Goal: Task Accomplishment & Management: Use online tool/utility

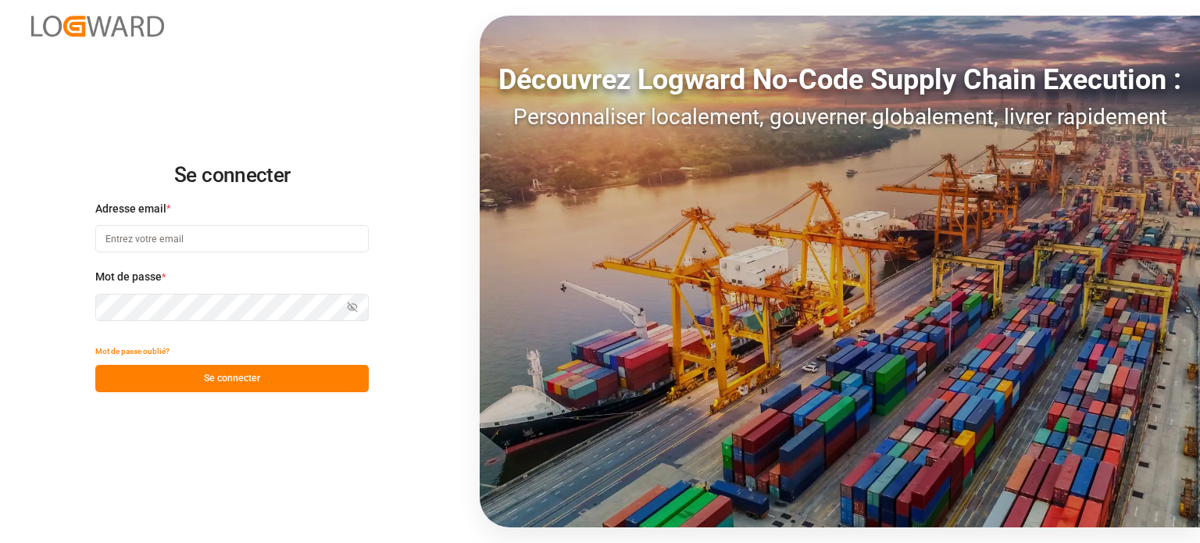
type input "[EMAIL_ADDRESS][DOMAIN_NAME]"
click at [209, 373] on font "Se connecter" at bounding box center [232, 378] width 56 height 11
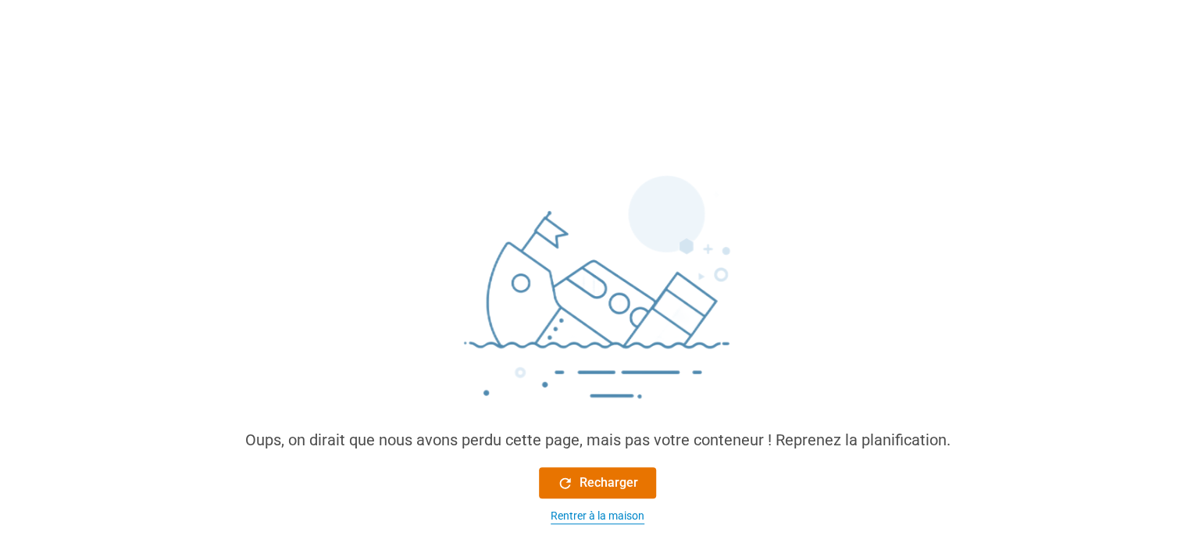
click at [576, 509] on font "Rentrer à la maison" at bounding box center [598, 515] width 94 height 12
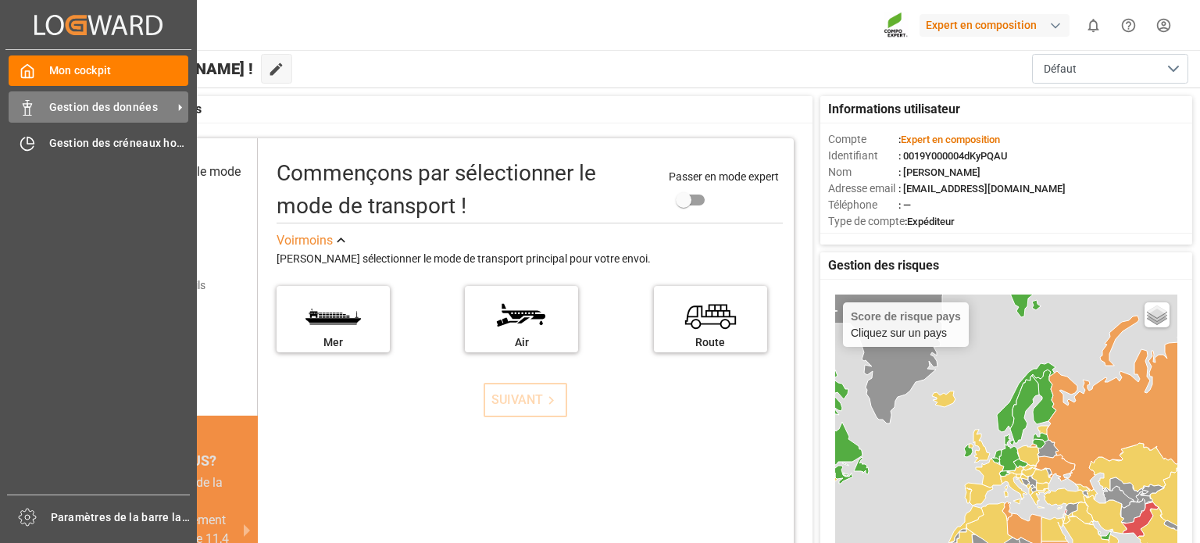
click at [65, 109] on font "Gestion des données" at bounding box center [103, 107] width 109 height 12
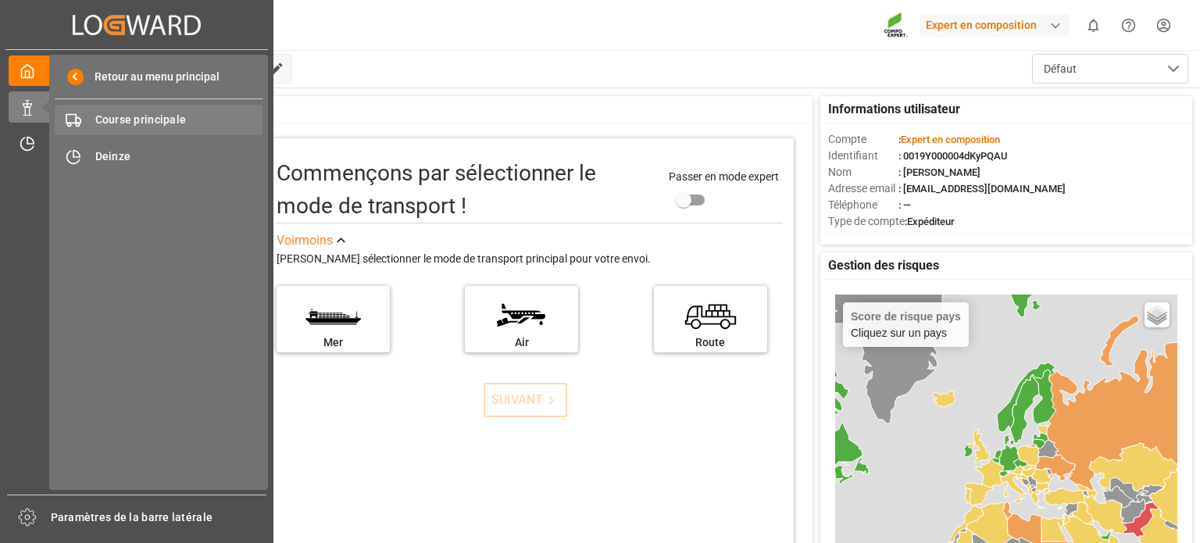
click at [113, 121] on font "Course principale" at bounding box center [140, 119] width 91 height 12
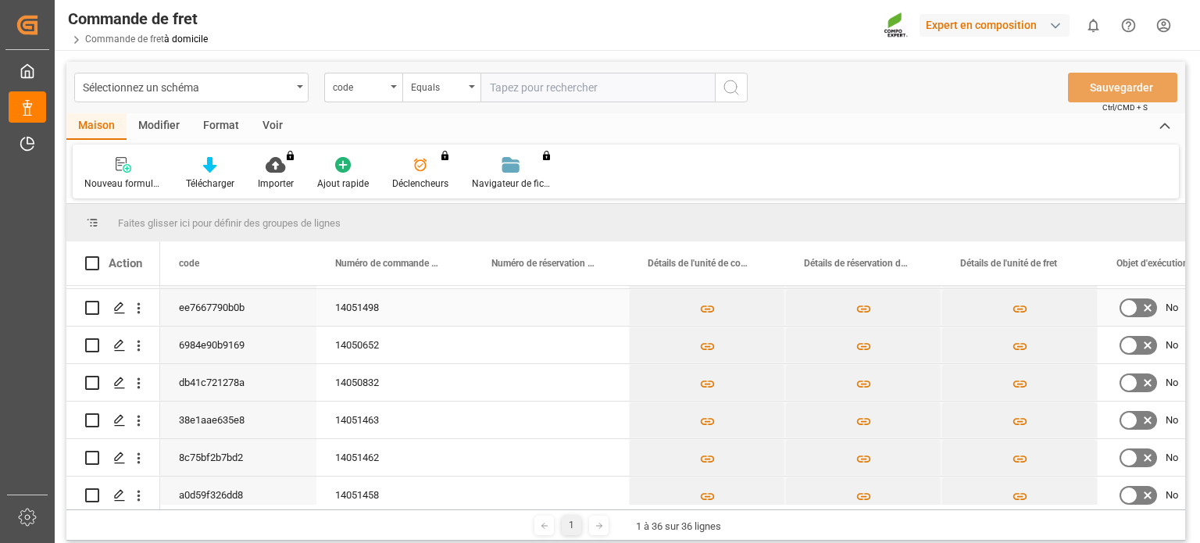
scroll to position [156, 0]
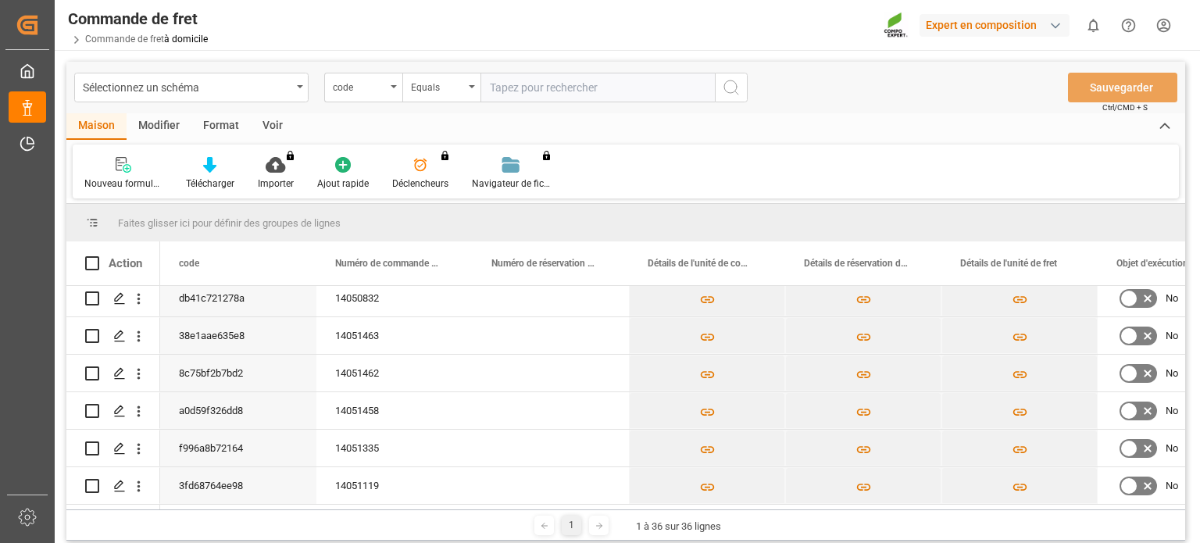
click at [690, 184] on div "Nouveau formulaire Télécharger Importer Vous n'avez pas l'autorisation d'utilis…" at bounding box center [626, 171] width 1106 height 54
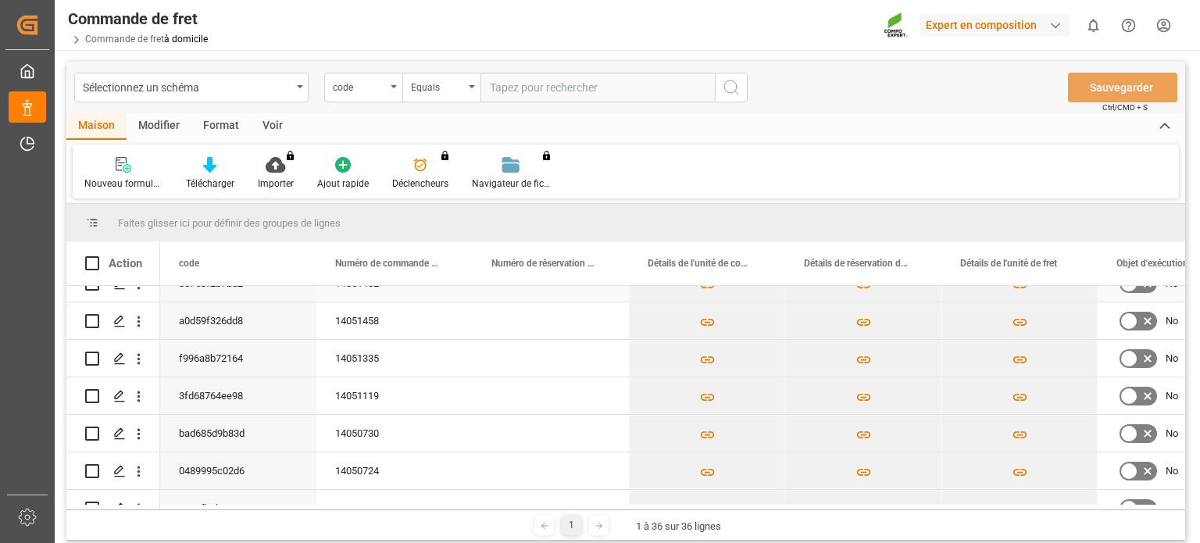
scroll to position [312, 0]
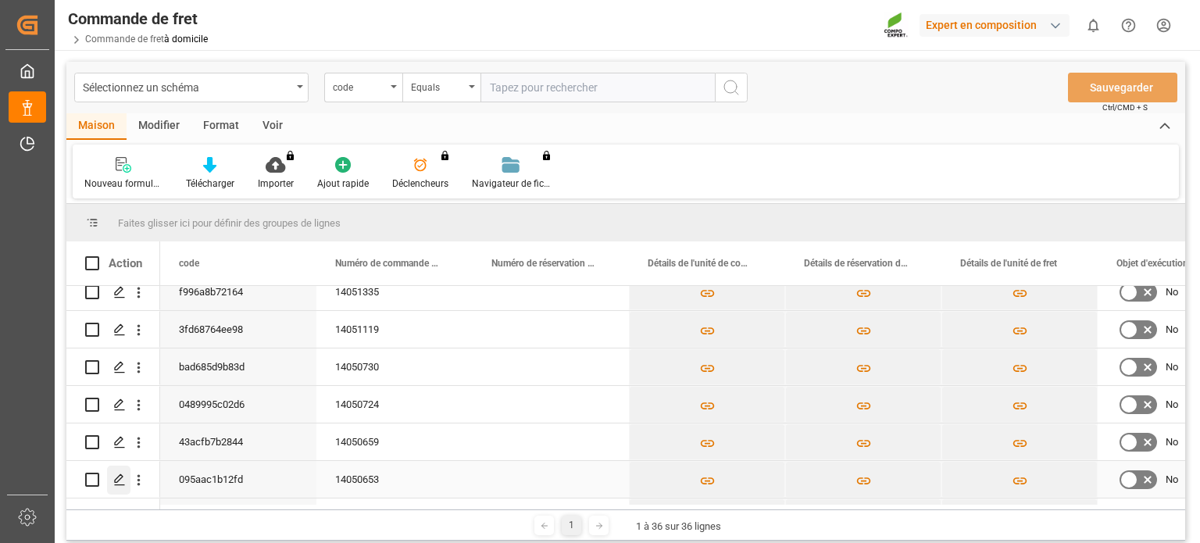
click at [119, 479] on icon "Appuyez sur ESPACE pour sélectionner cette ligne." at bounding box center [119, 479] width 12 height 12
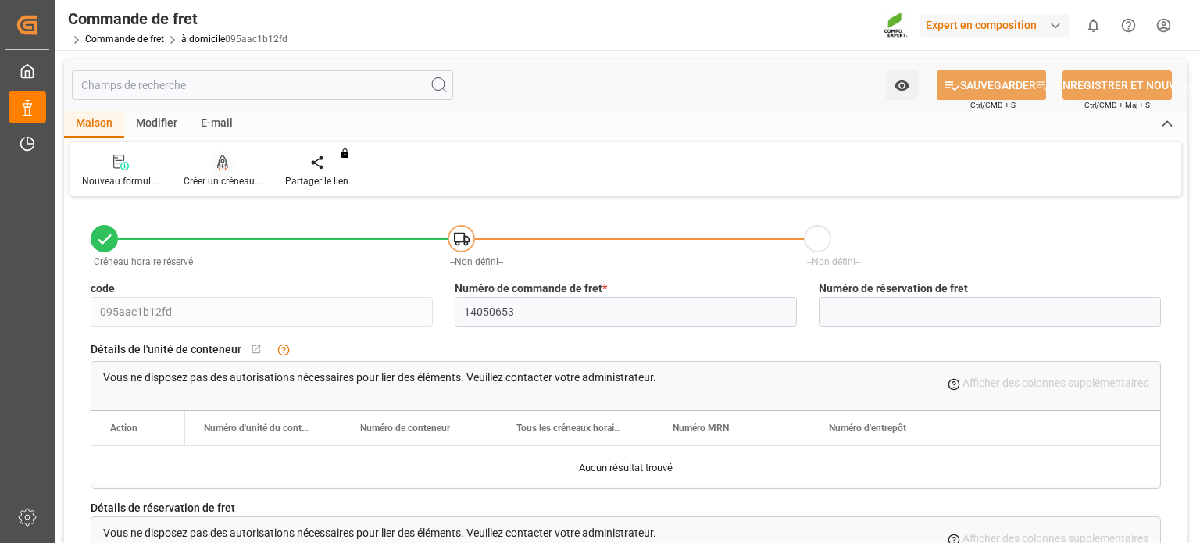
click at [228, 185] on font "Créer un créneau horaire" at bounding box center [235, 181] width 103 height 11
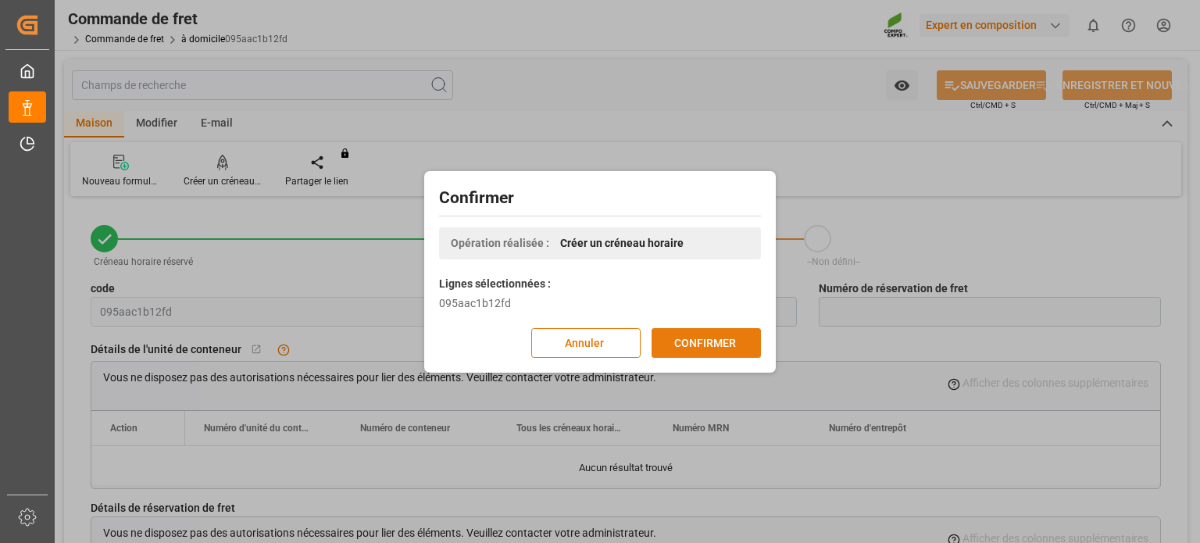
click at [700, 339] on font "CONFIRMER" at bounding box center [705, 342] width 62 height 12
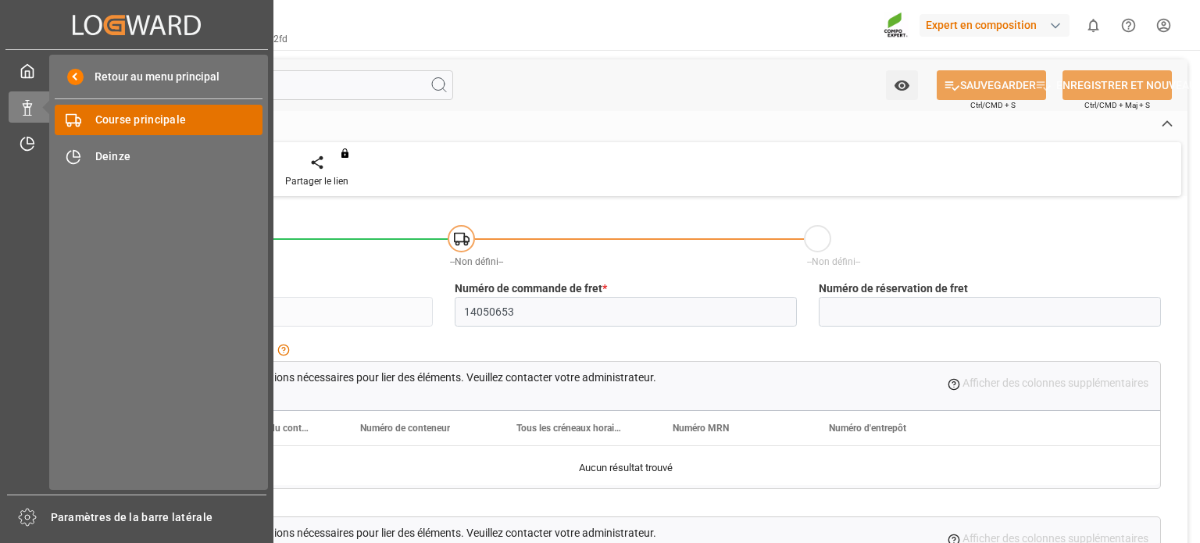
click at [142, 113] on font "Course principale" at bounding box center [140, 119] width 91 height 12
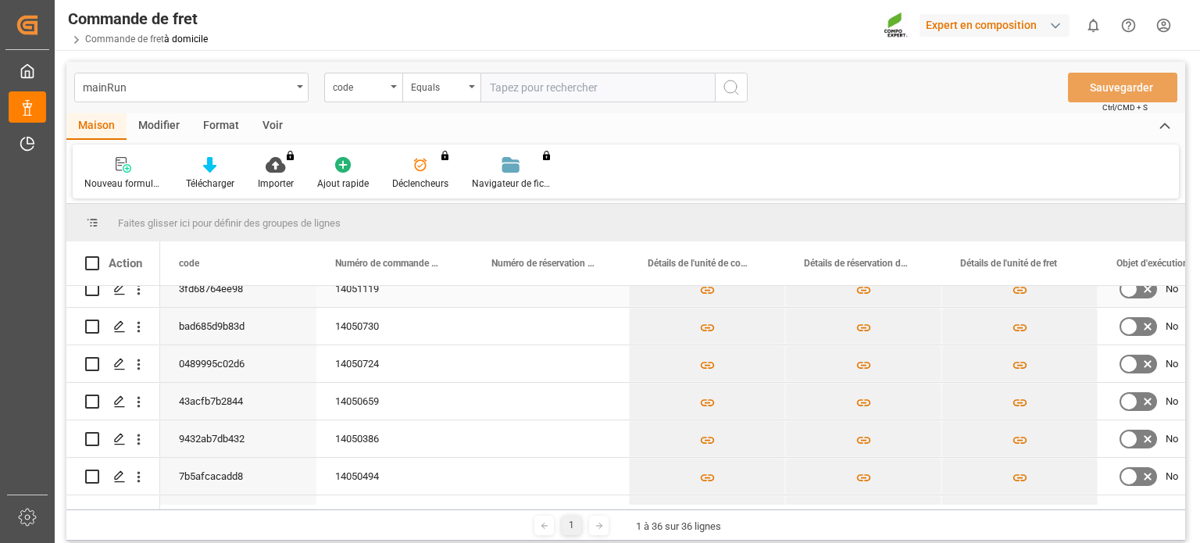
scroll to position [469, 0]
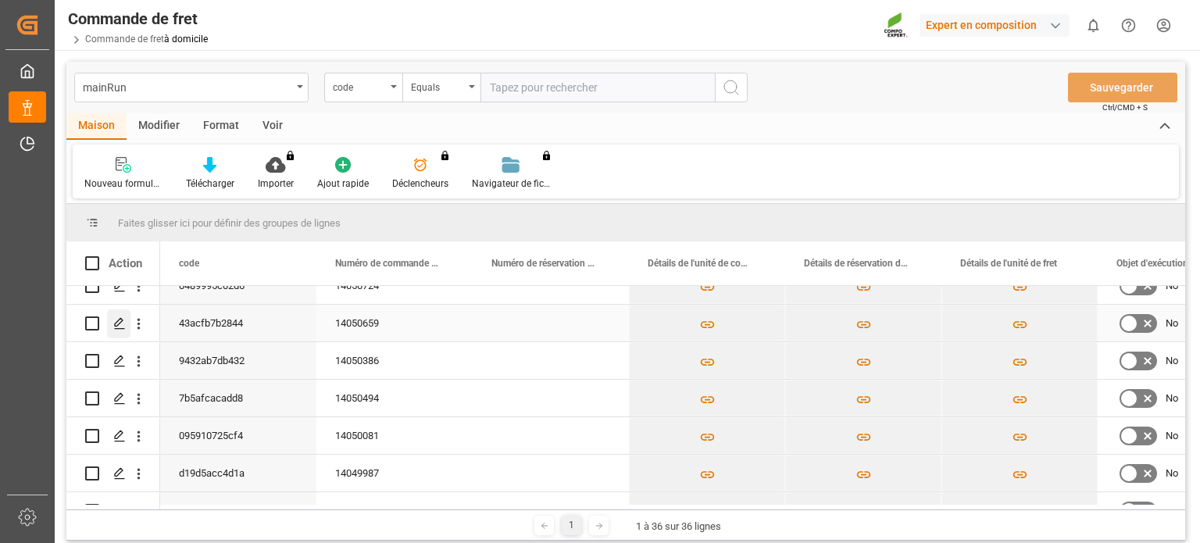
click at [114, 330] on icon "Appuyez sur ESPACE pour sélectionner cette ligne." at bounding box center [119, 323] width 12 height 12
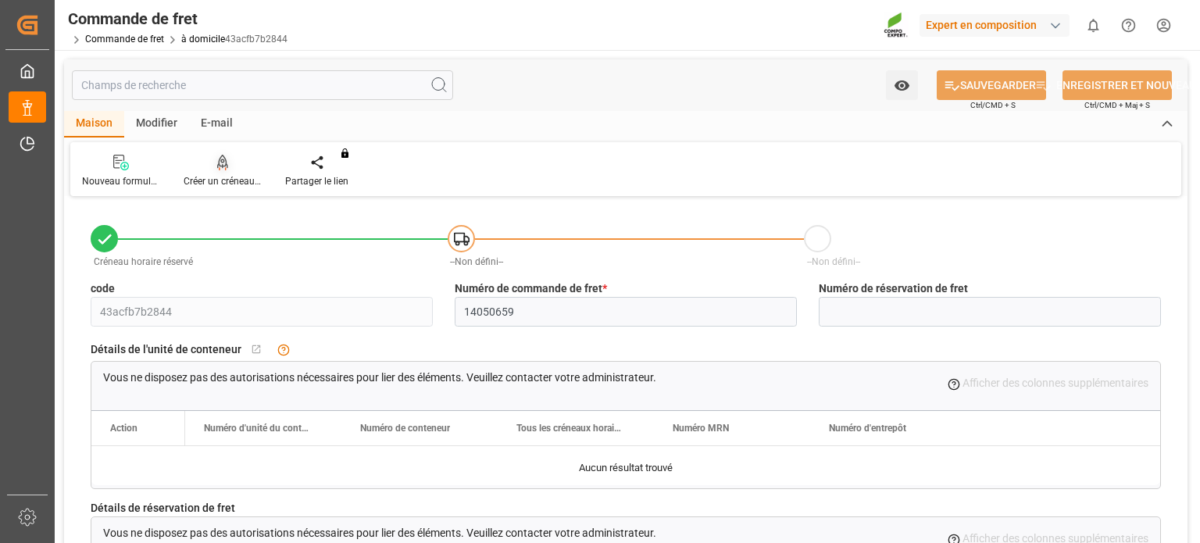
click at [225, 172] on div "Créer un créneau horaire" at bounding box center [223, 171] width 102 height 34
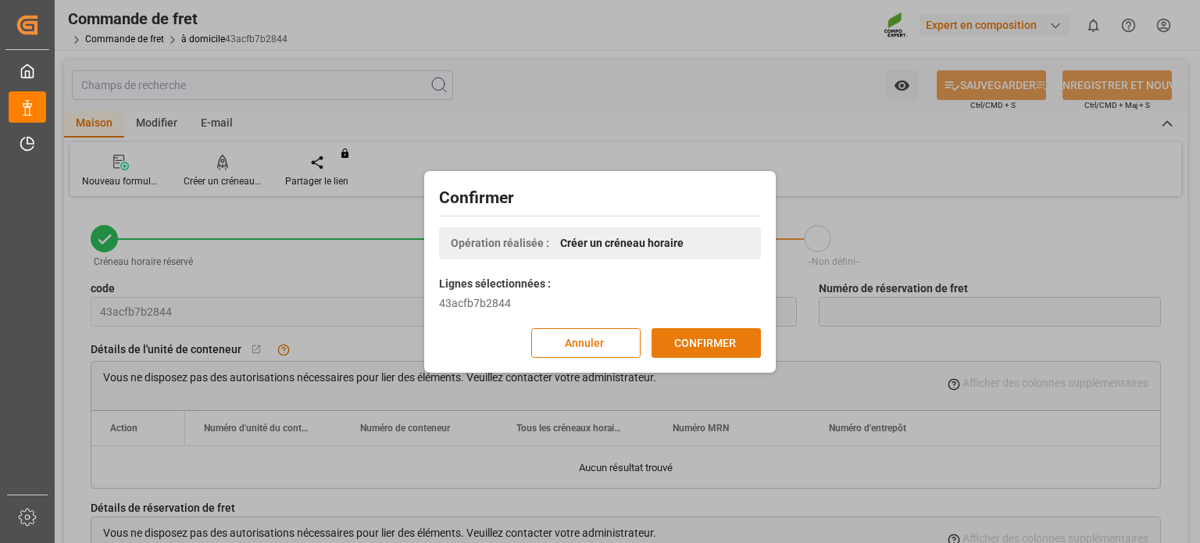
click at [728, 337] on font "CONFIRMER" at bounding box center [705, 342] width 62 height 12
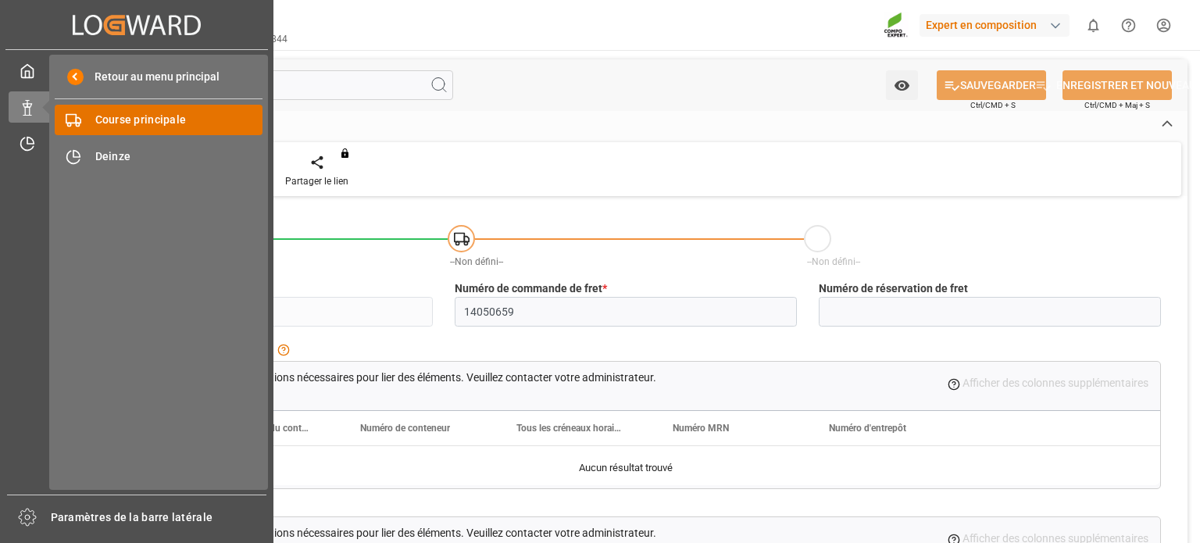
click at [112, 119] on font "Course principale" at bounding box center [140, 119] width 91 height 12
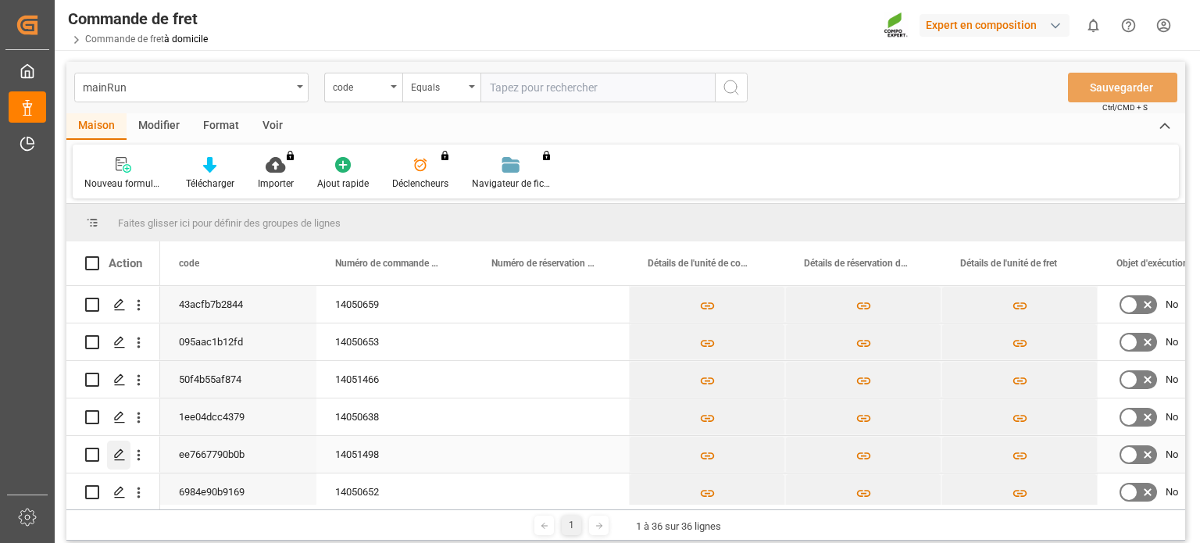
click at [112, 451] on div "Appuyez sur ESPACE pour sélectionner cette ligne." at bounding box center [118, 454] width 23 height 29
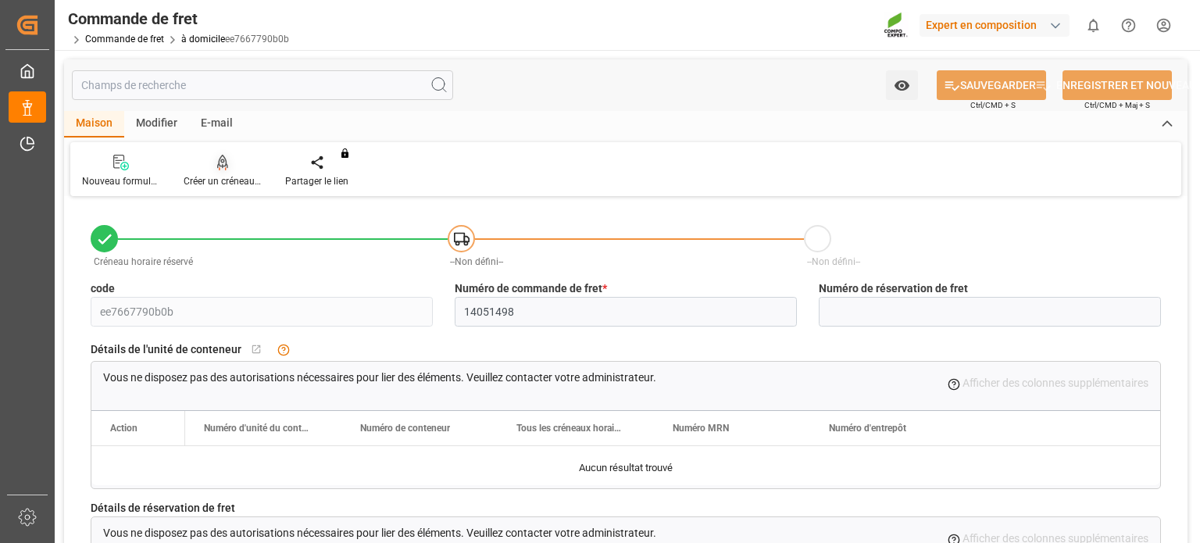
click at [216, 171] on div "Créer un créneau horaire" at bounding box center [223, 171] width 102 height 34
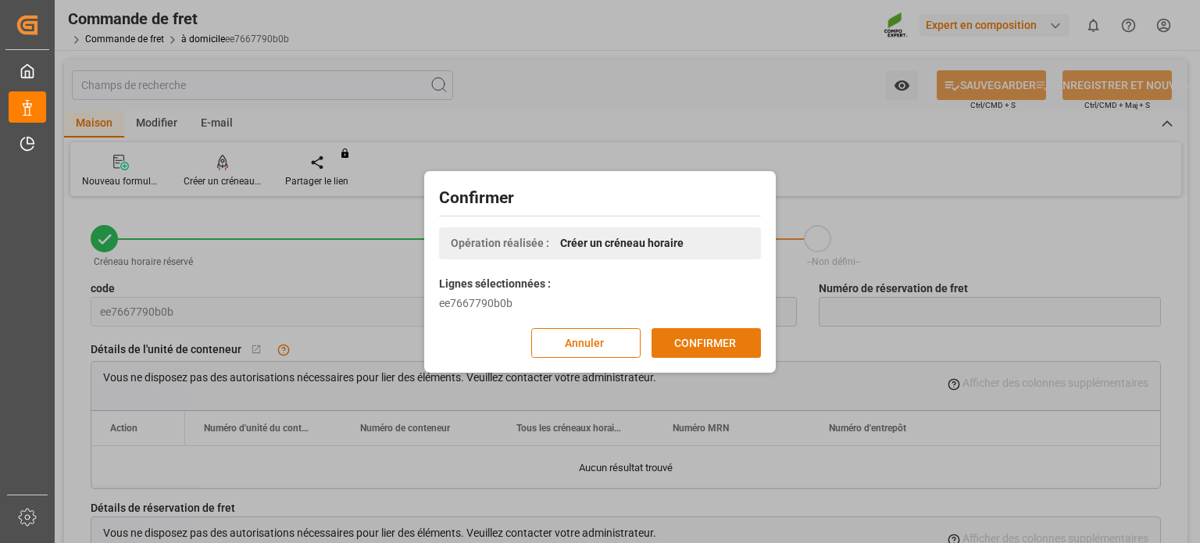
click at [715, 338] on font "CONFIRMER" at bounding box center [705, 342] width 62 height 12
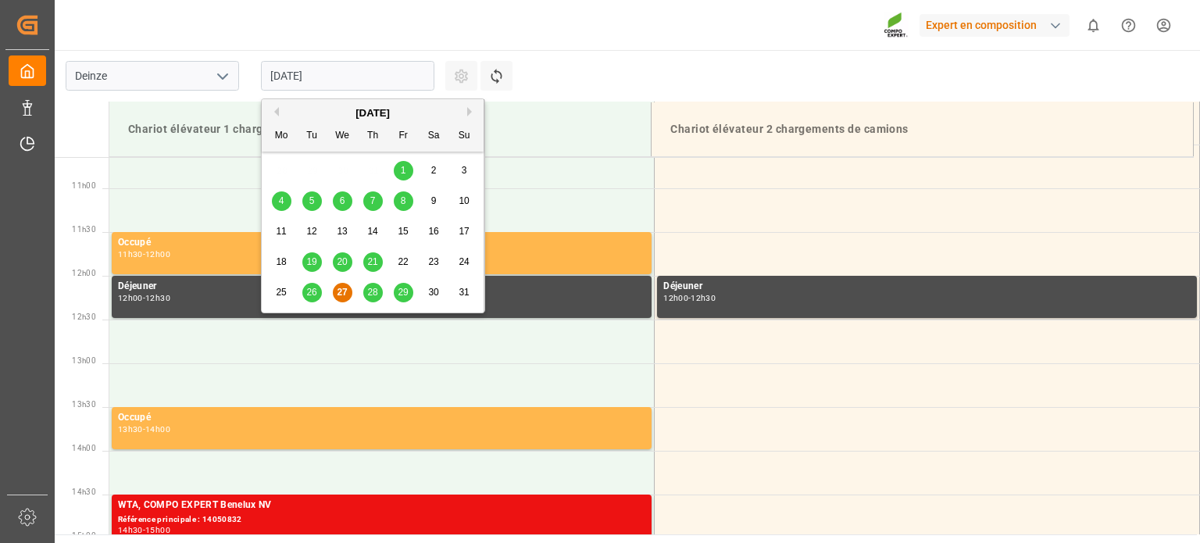
scroll to position [952, 0]
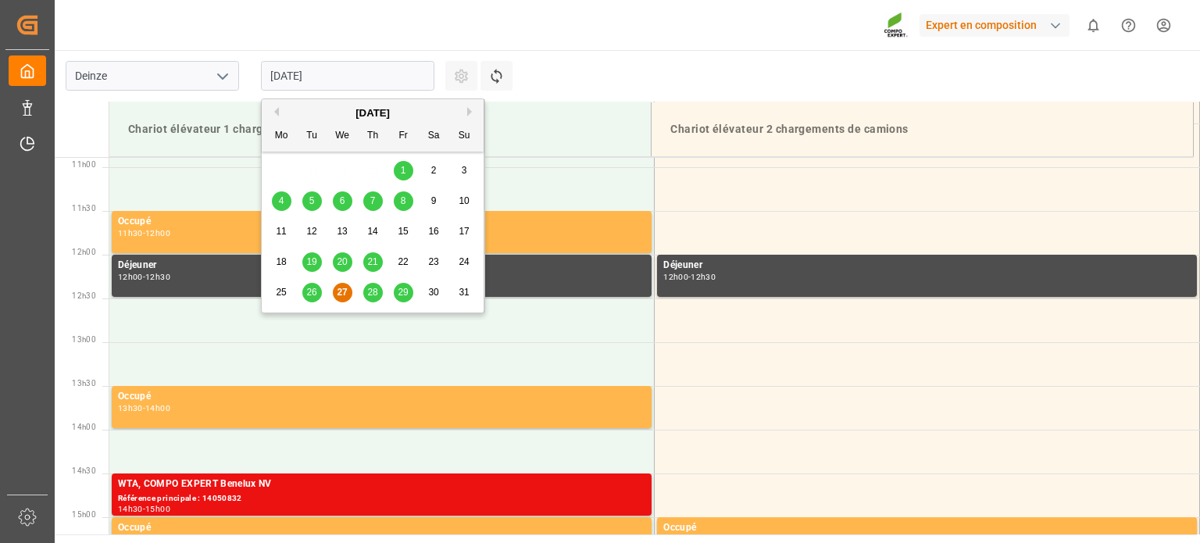
click at [351, 79] on input "27.08.2025" at bounding box center [347, 76] width 173 height 30
click at [376, 287] on font "28" at bounding box center [372, 292] width 10 height 11
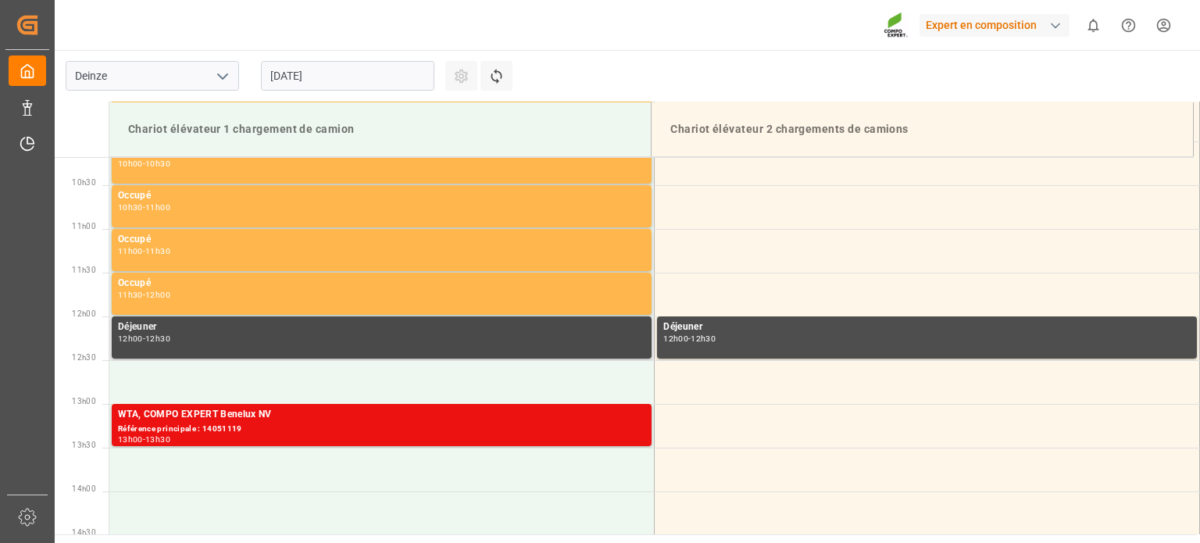
scroll to position [796, 0]
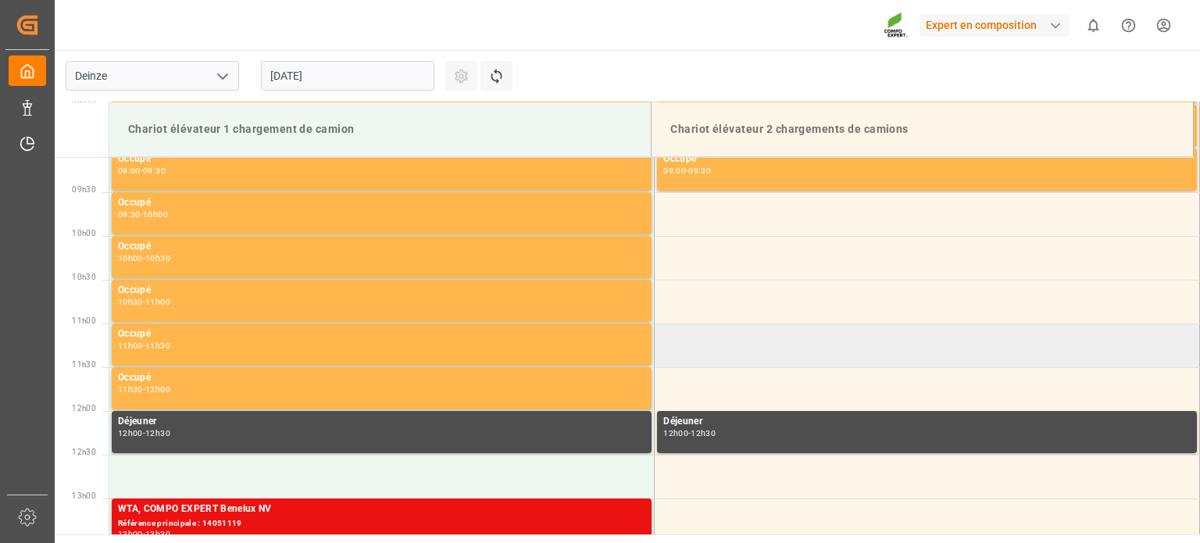
click at [709, 351] on td at bounding box center [926, 345] width 545 height 44
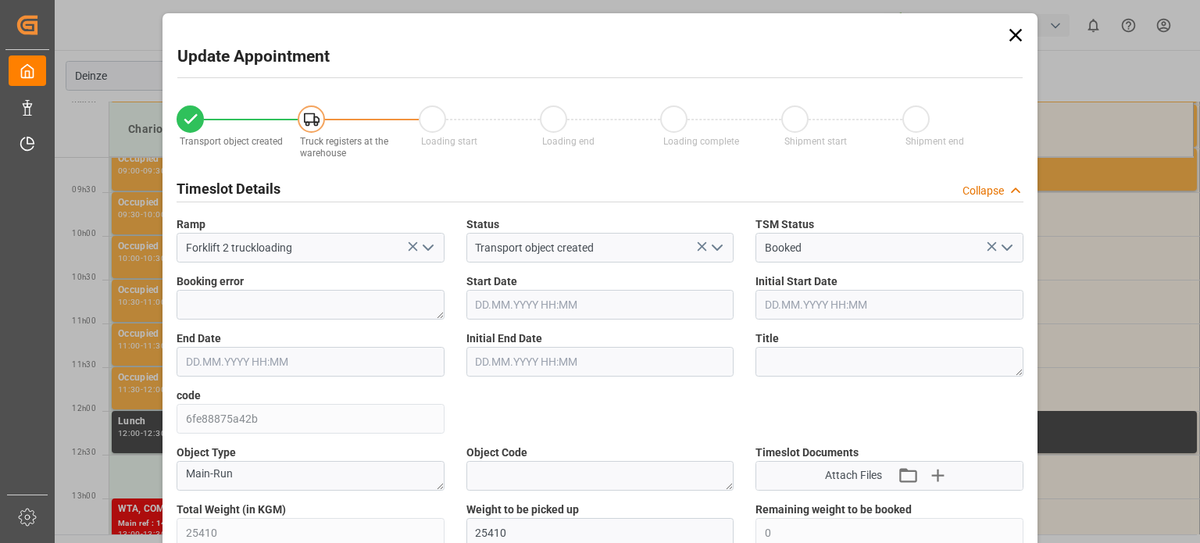
type input "25410"
type input "0"
type input "42"
type input "28.08.2025 11:00"
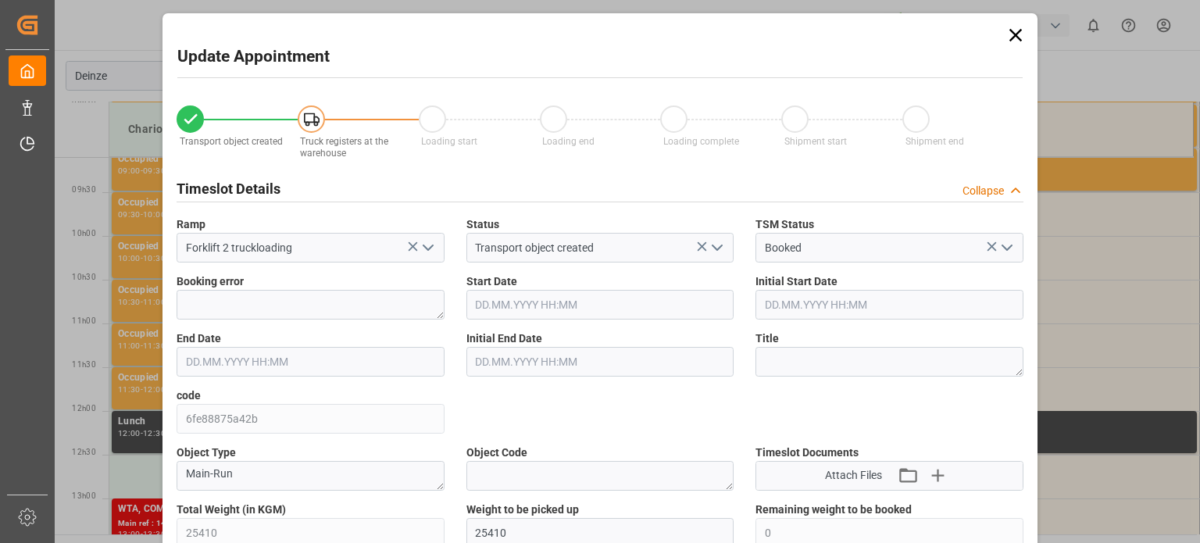
type input "28.08.2025 11:30"
type input "08.08.2025 12:29"
type input "27.08.2025 09:52"
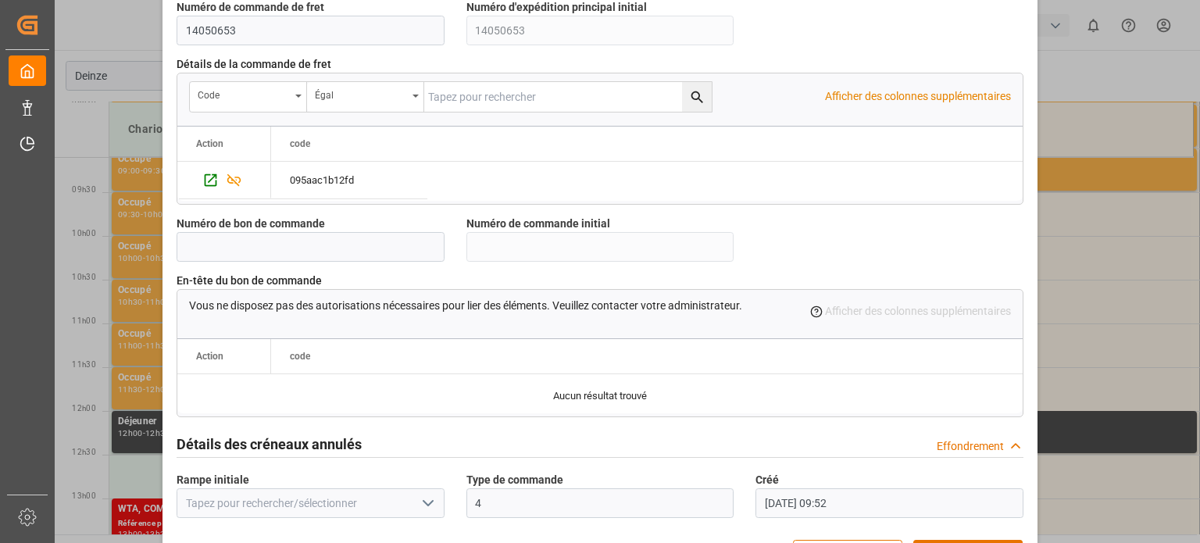
scroll to position [1512, 0]
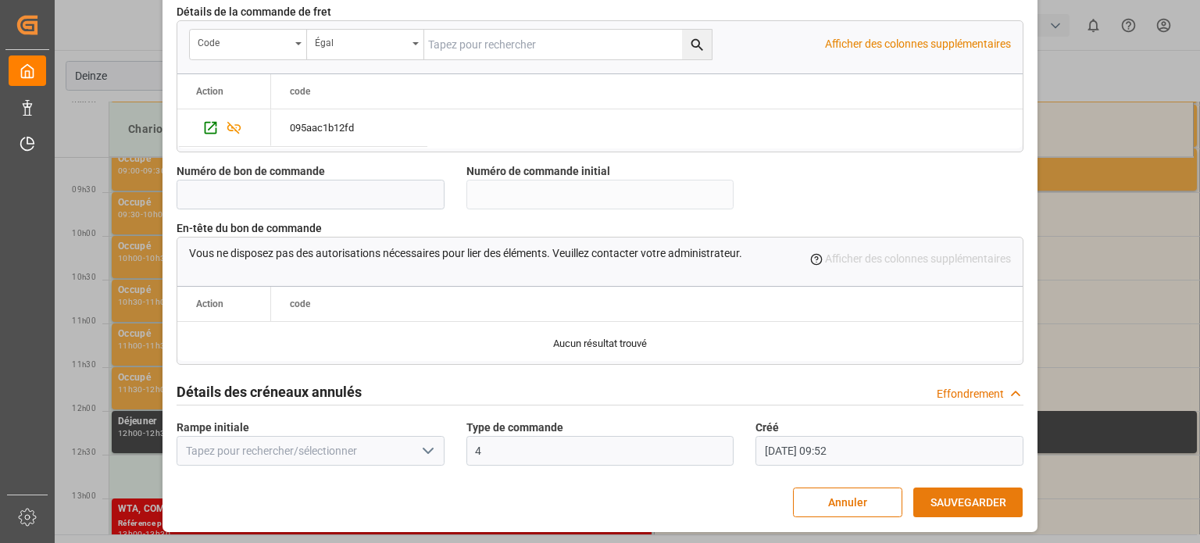
click at [951, 501] on font "SAUVEGARDER" at bounding box center [968, 502] width 76 height 12
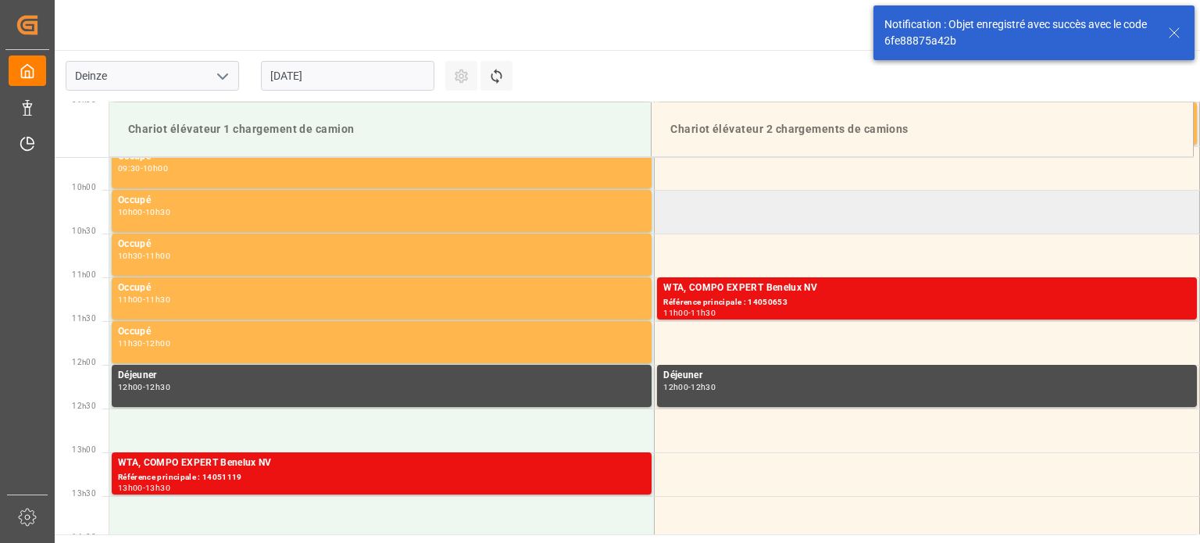
scroll to position [864, 0]
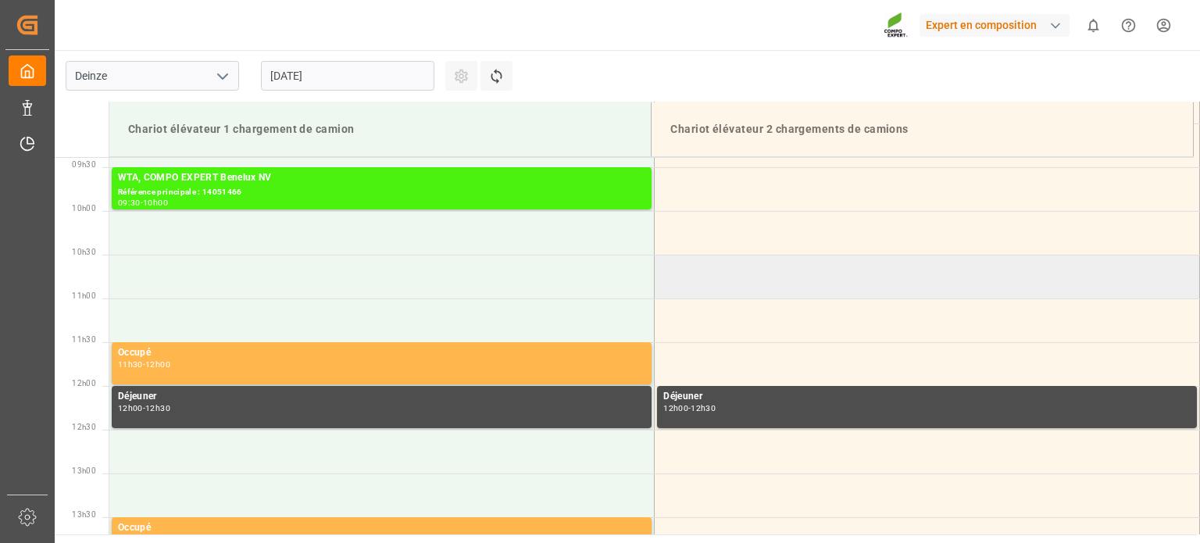
scroll to position [952, 0]
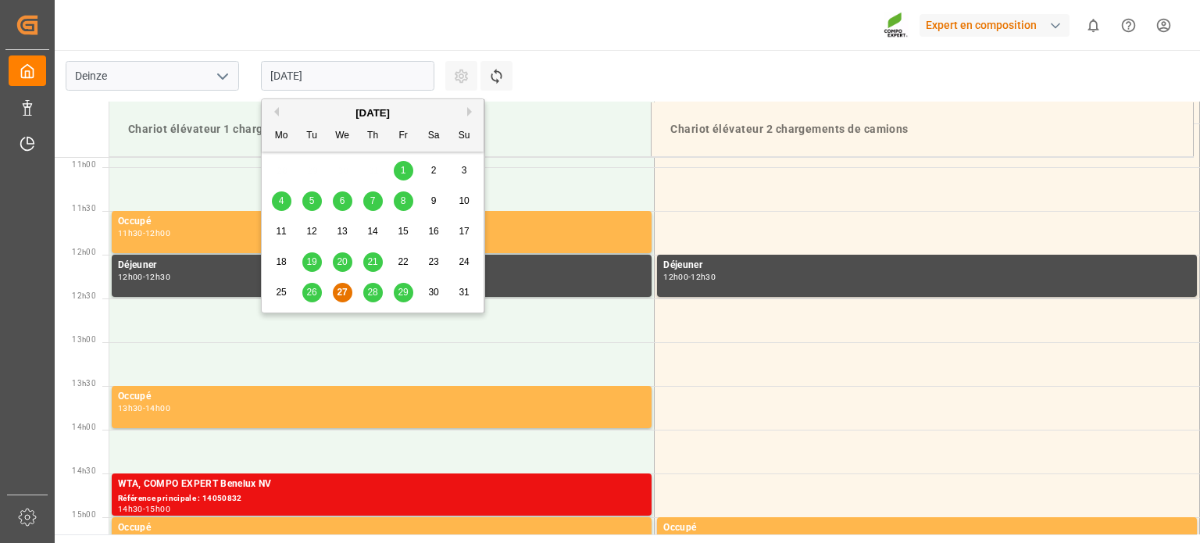
click at [397, 69] on input "27.08.2025" at bounding box center [347, 76] width 173 height 30
click at [373, 290] on font "28" at bounding box center [372, 292] width 10 height 11
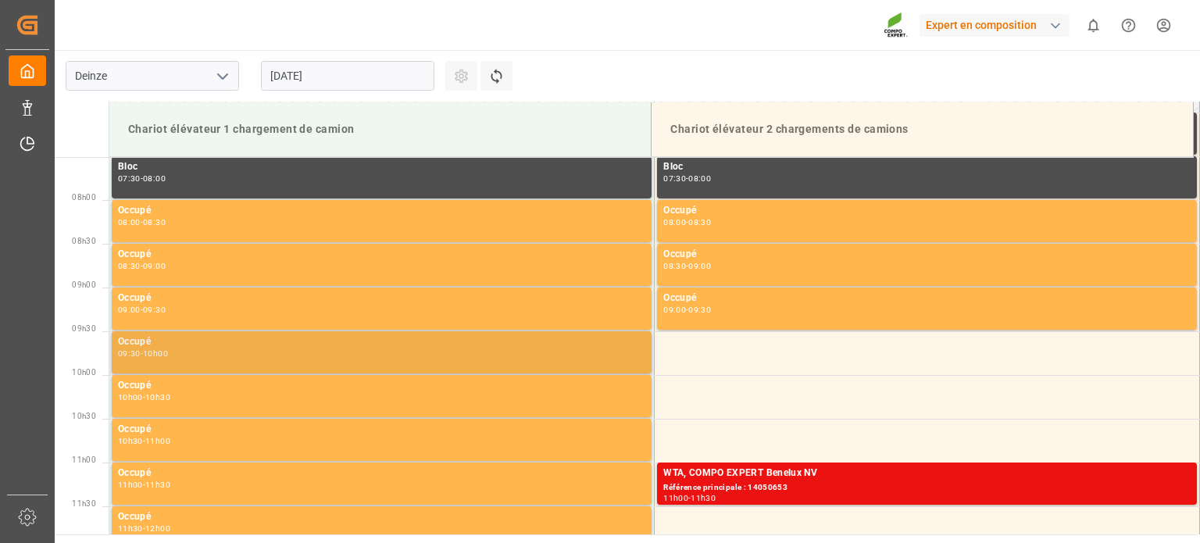
scroll to position [608, 0]
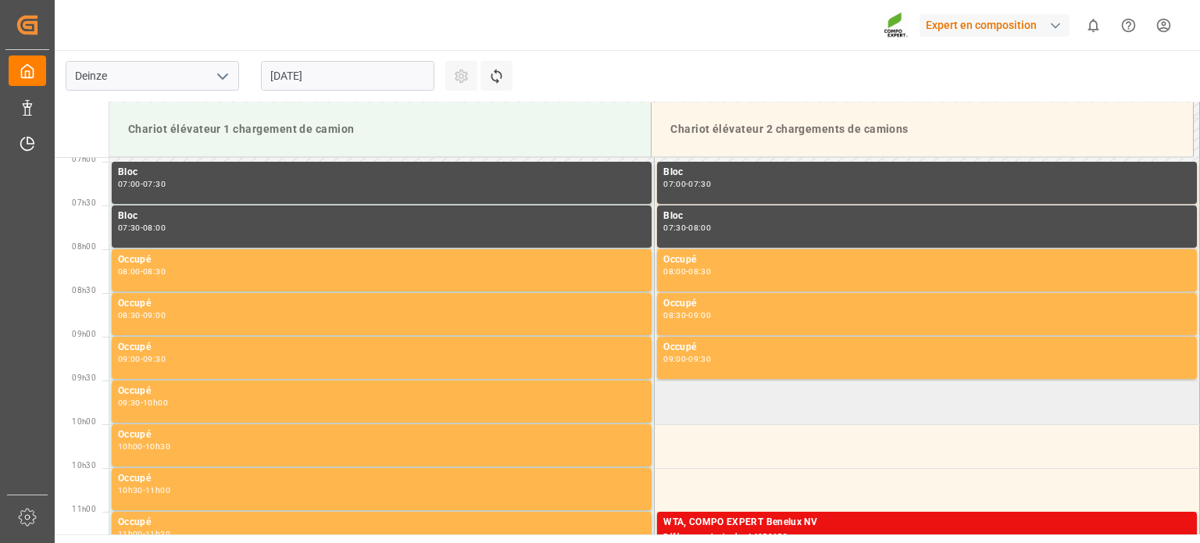
click at [721, 402] on td at bounding box center [926, 402] width 545 height 44
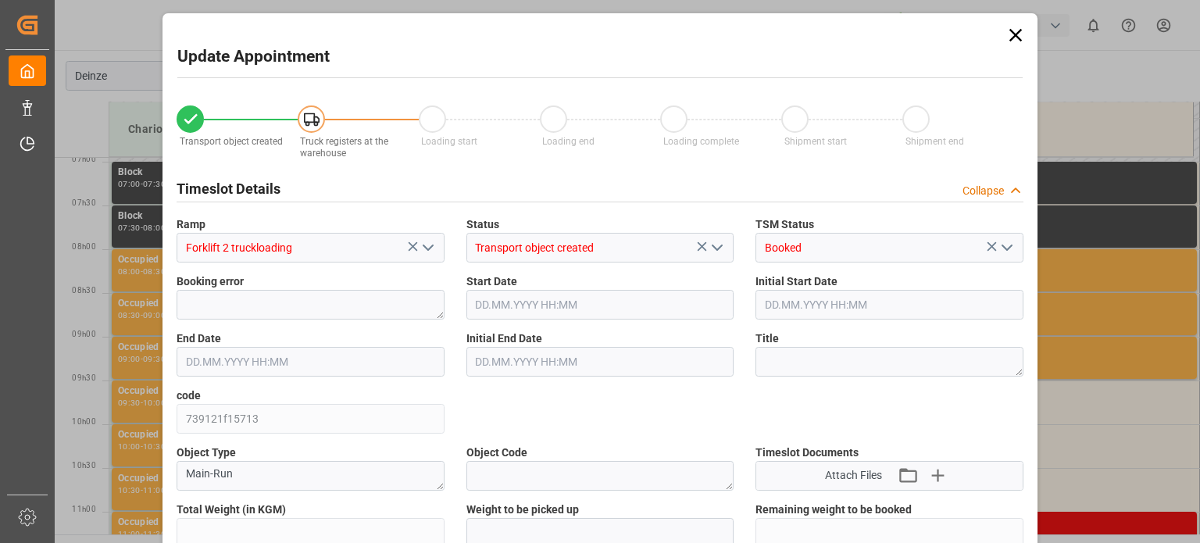
type input "25410"
type input "0"
type input "42"
type input "28.08.2025 09:30"
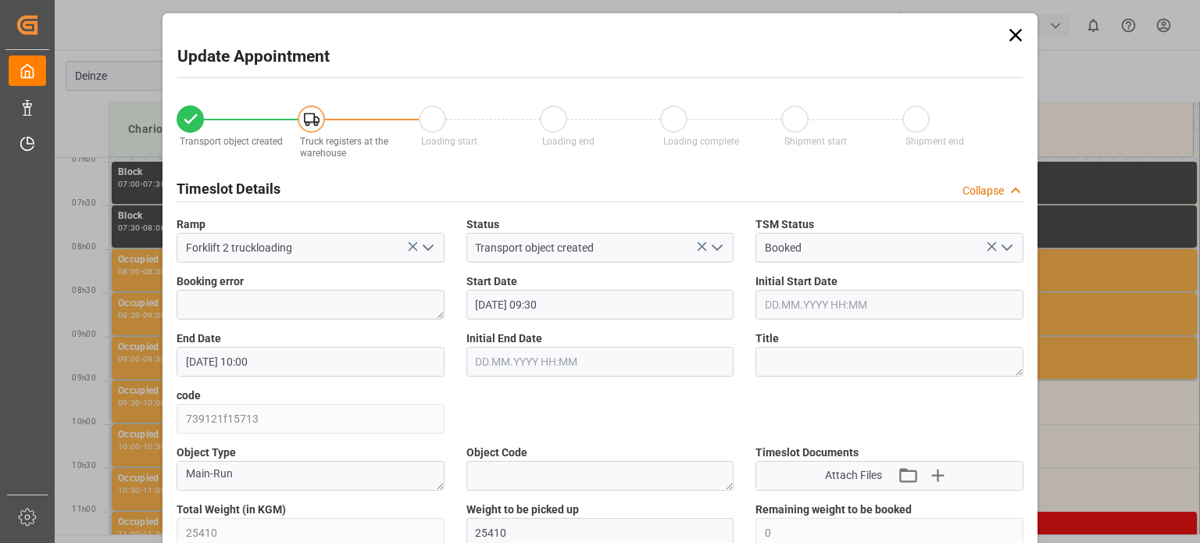
type input "28.08.2025 10:00"
type input "08.08.2025 12:29"
type input "27.08.2025 09:59"
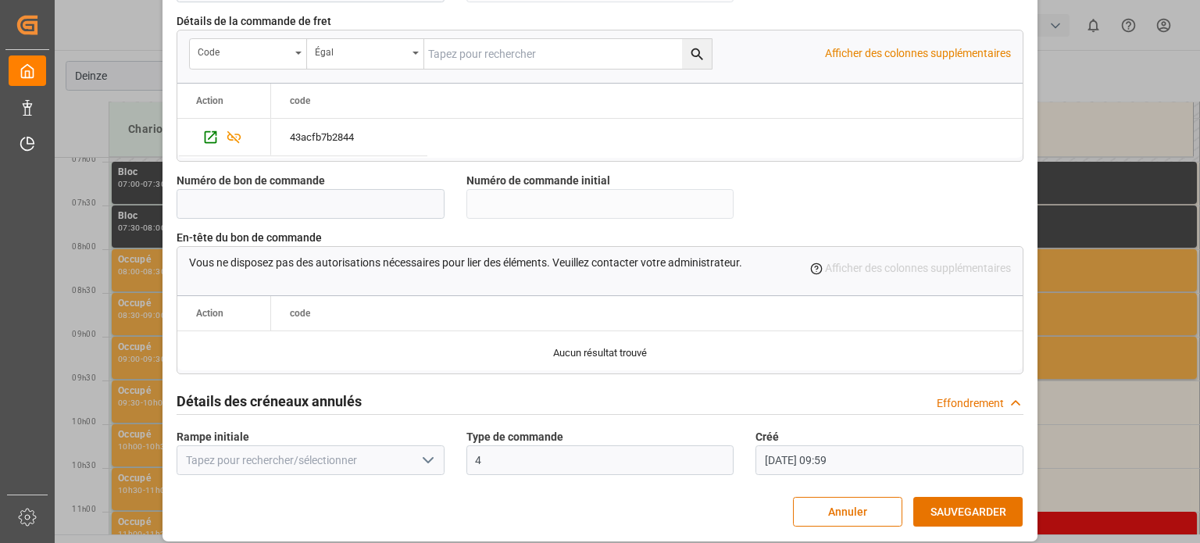
scroll to position [1512, 0]
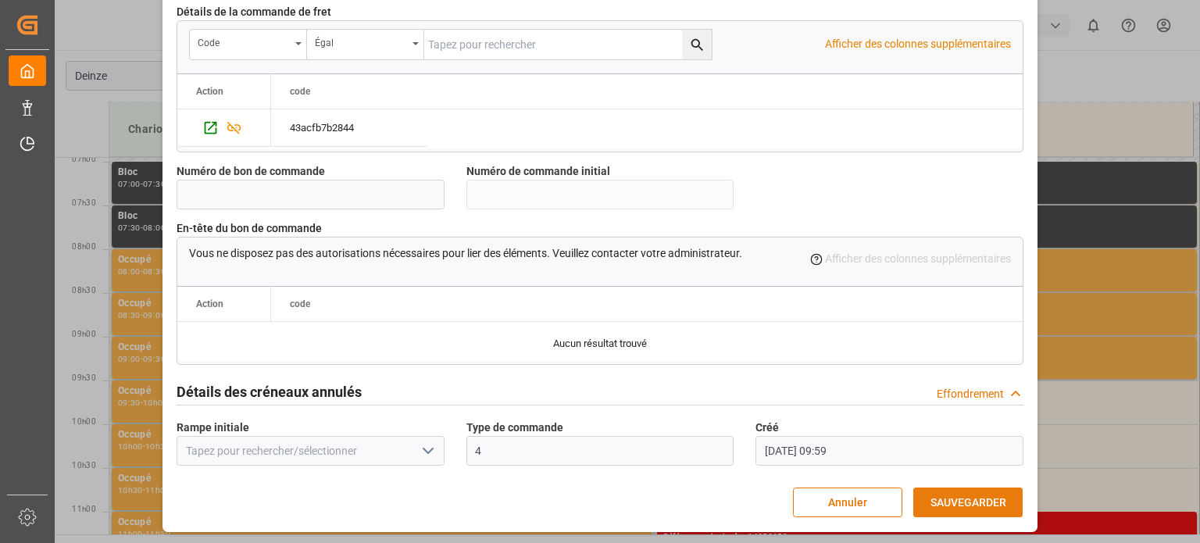
click at [976, 504] on font "SAUVEGARDER" at bounding box center [968, 502] width 76 height 12
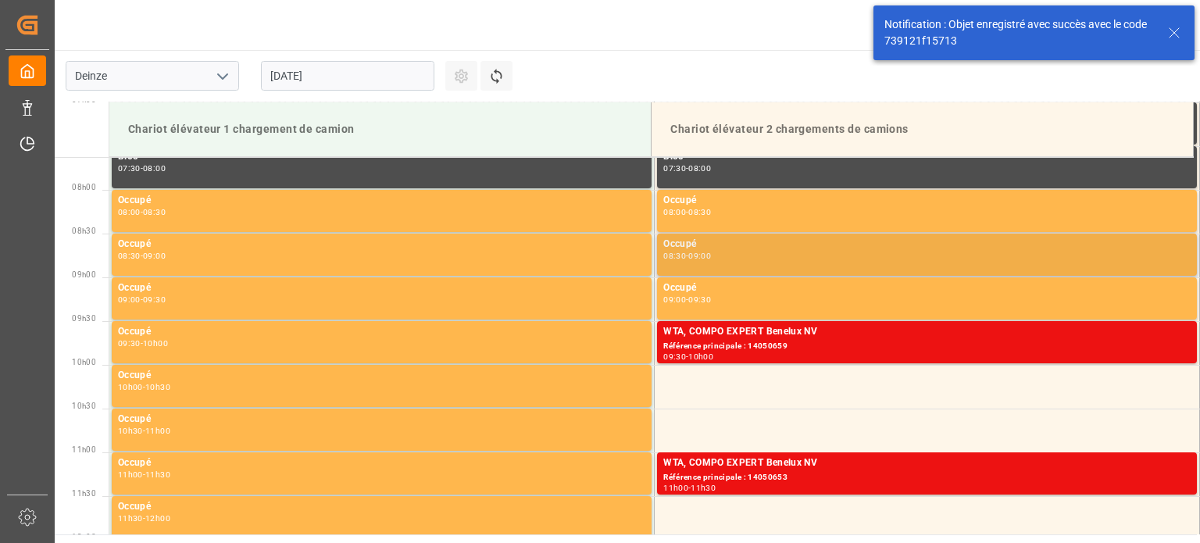
scroll to position [690, 0]
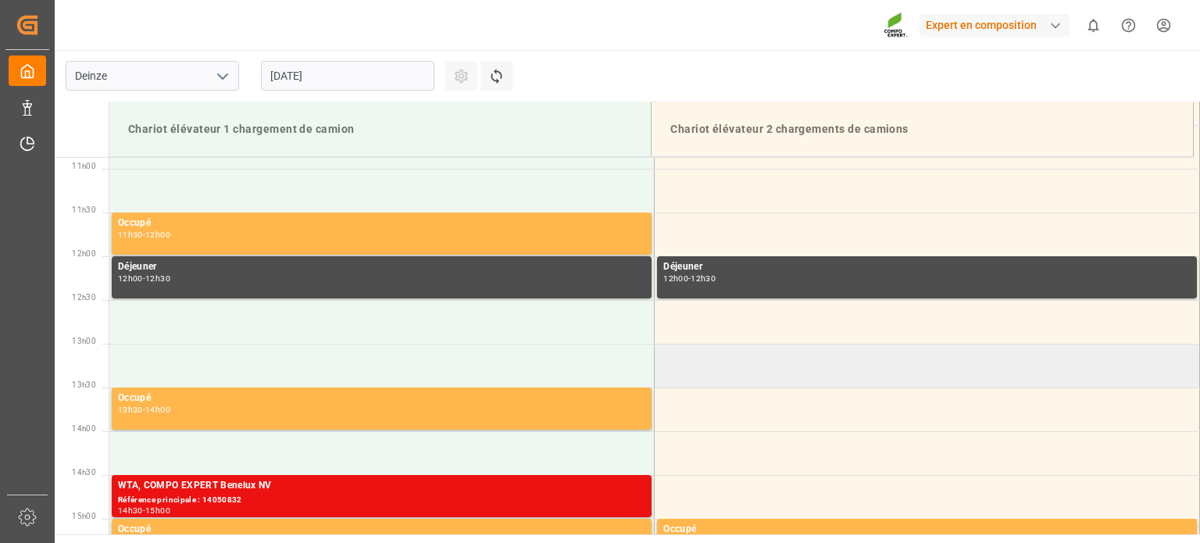
scroll to position [952, 0]
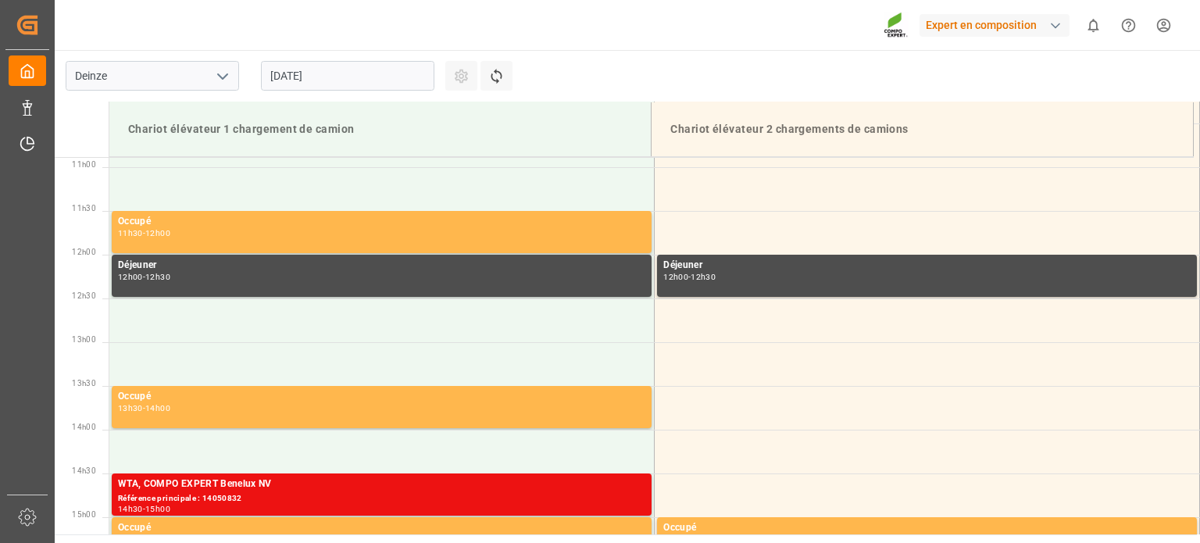
click at [390, 77] on input "27.08.2025" at bounding box center [347, 76] width 173 height 30
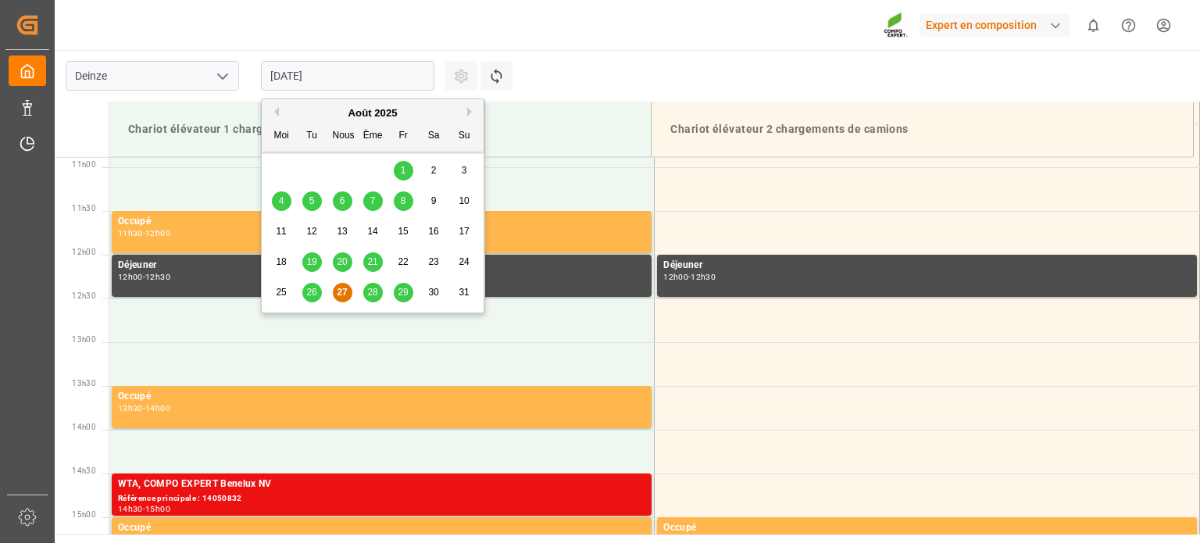
click at [365, 288] on div "28" at bounding box center [373, 292] width 20 height 19
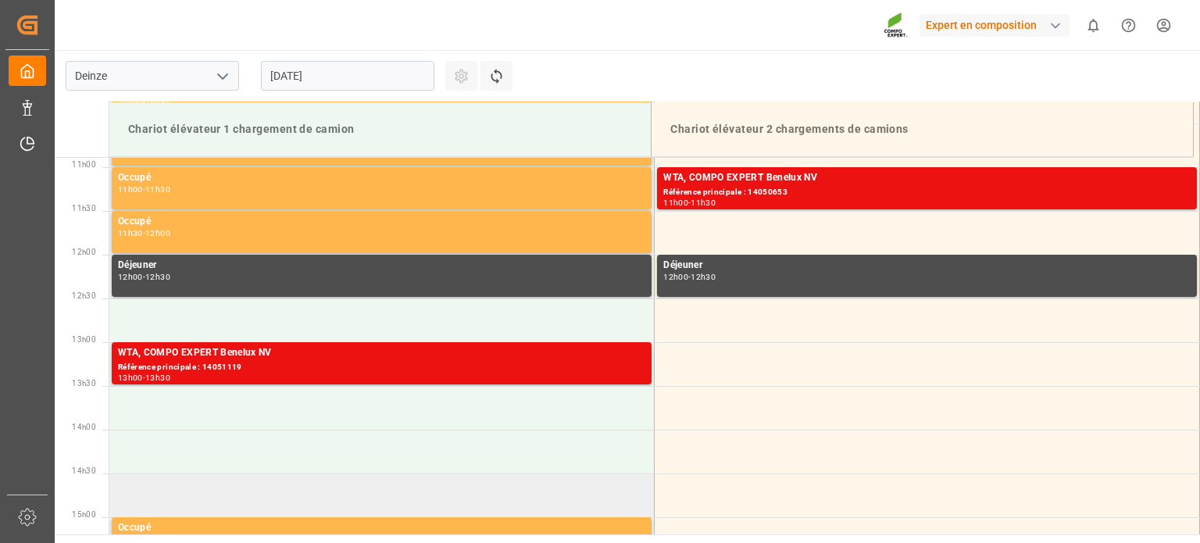
scroll to position [1030, 0]
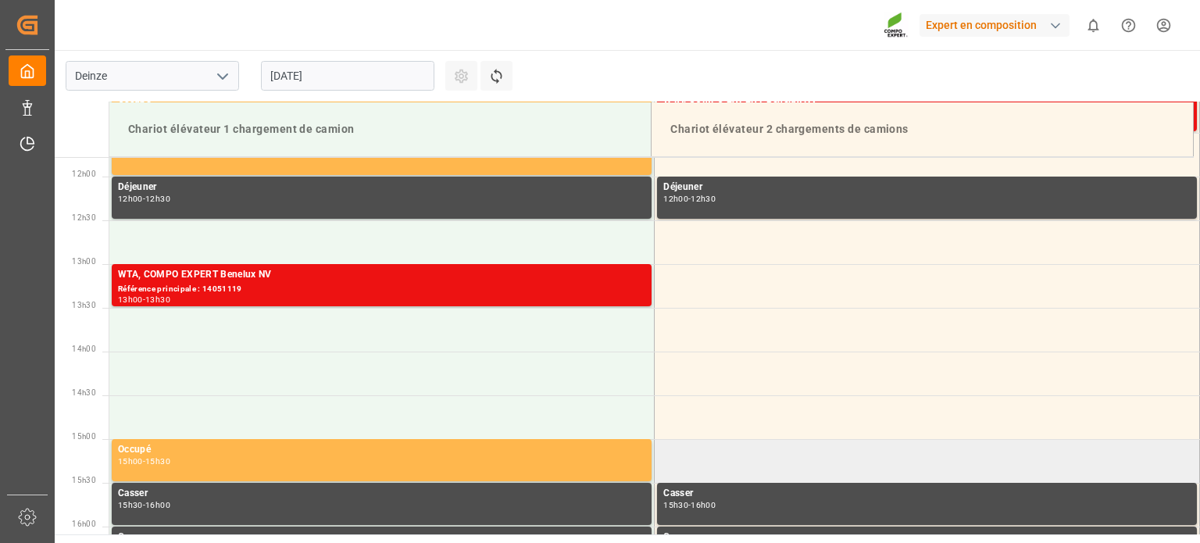
click at [753, 463] on td at bounding box center [926, 461] width 545 height 44
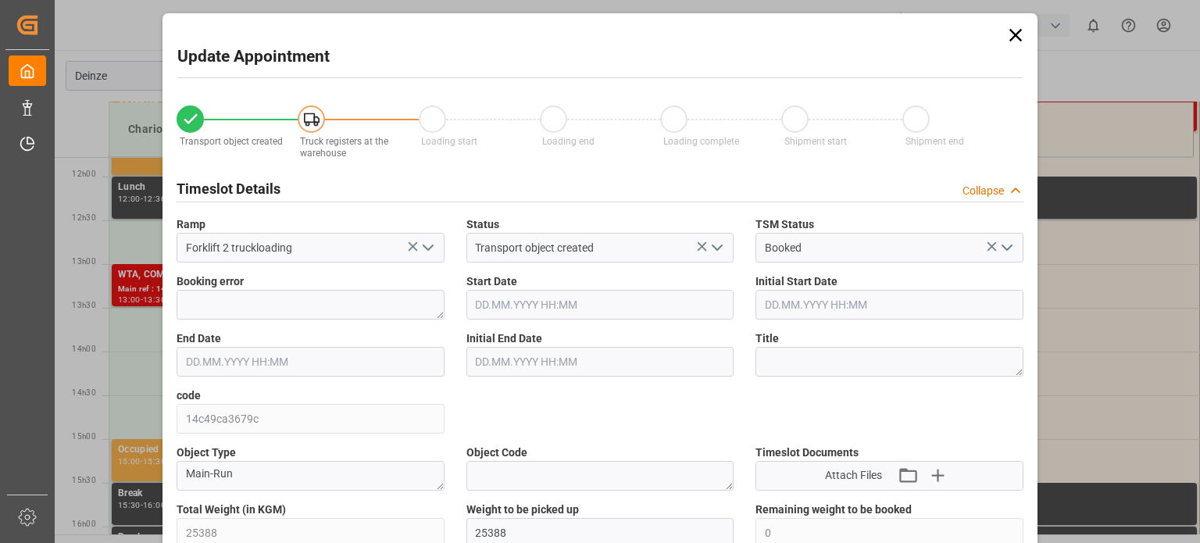
type input "25388"
type input "0"
type input "34"
type input "28.08.2025 15:00"
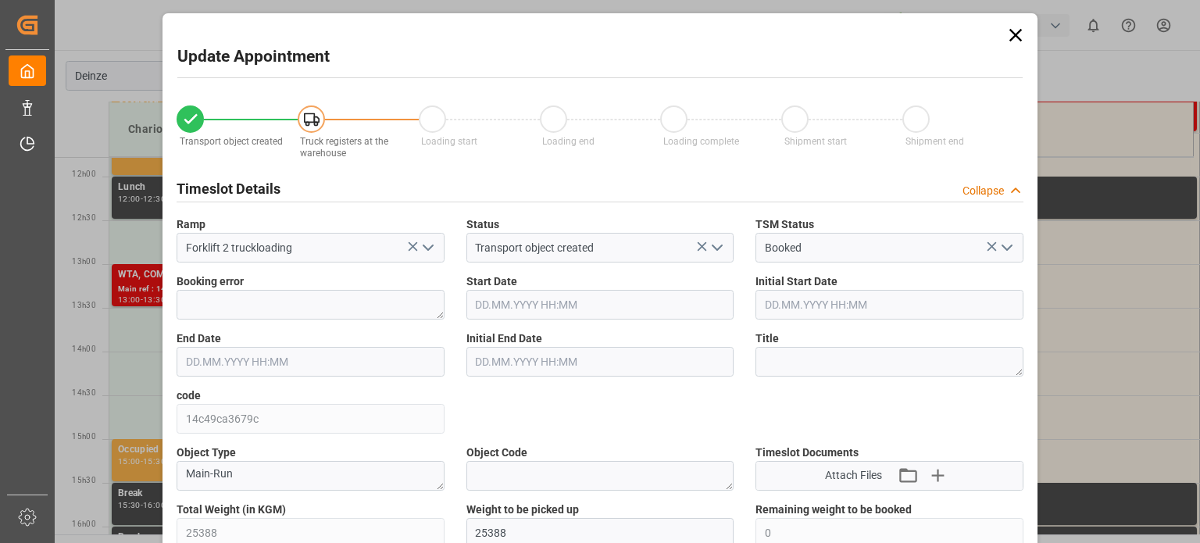
type input "28.08.2025 15:30"
type input "27.08.2025 08:22"
type input "27.08.2025 10:07"
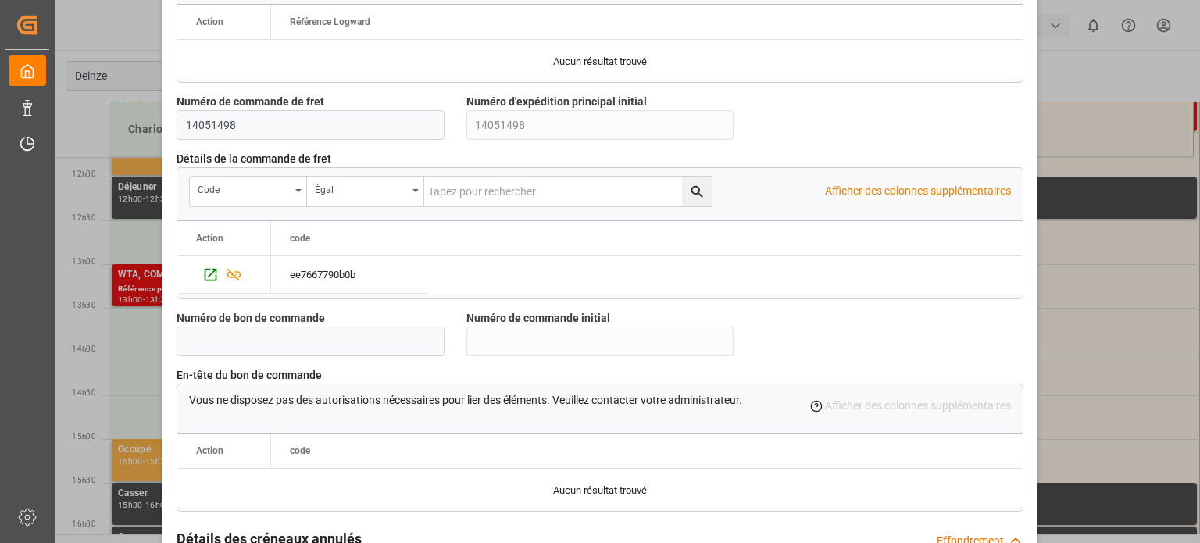
scroll to position [1512, 0]
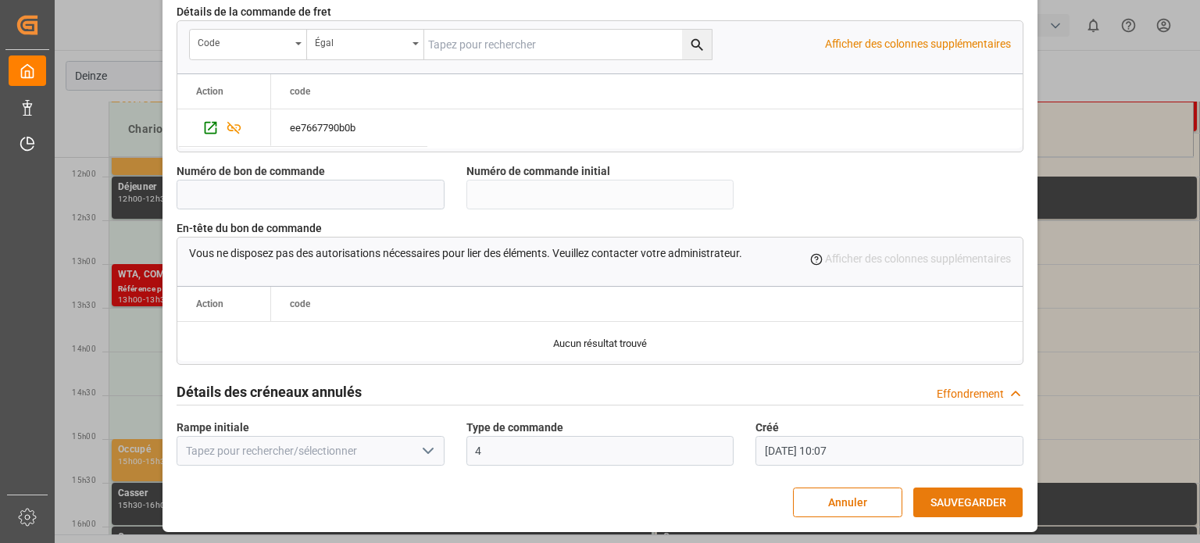
click at [959, 499] on font "SAUVEGARDER" at bounding box center [968, 502] width 76 height 12
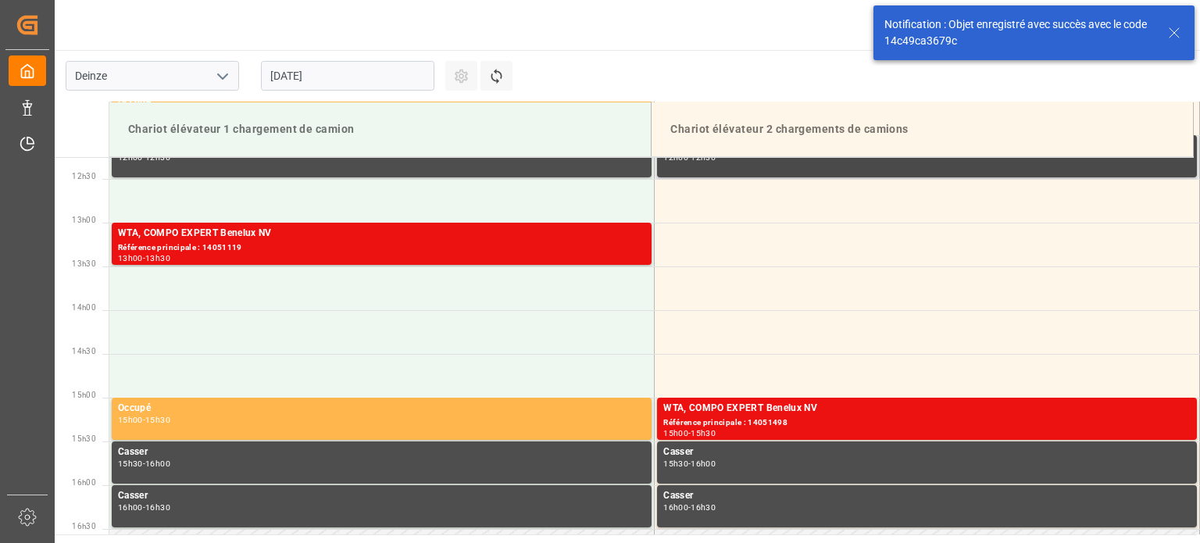
scroll to position [1214, 0]
